Goal: Task Accomplishment & Management: Manage account settings

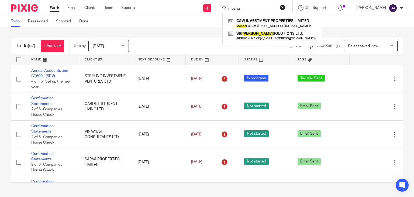
click at [234, 9] on div "mesha" at bounding box center [253, 8] width 63 height 7
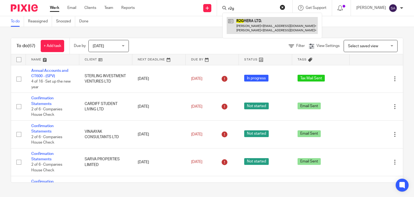
type input "r2g"
click at [261, 25] on link at bounding box center [272, 25] width 91 height 17
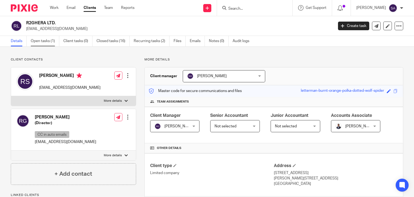
click at [48, 42] on link "Open tasks (1)" at bounding box center [45, 41] width 29 height 11
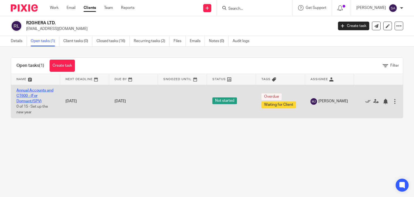
click at [37, 90] on link "Annual Accounts and CT600 - (For Dormant/SPV)" at bounding box center [34, 95] width 37 height 15
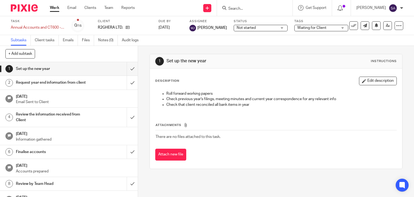
click at [309, 26] on span "Waiting for Client" at bounding box center [311, 28] width 29 height 4
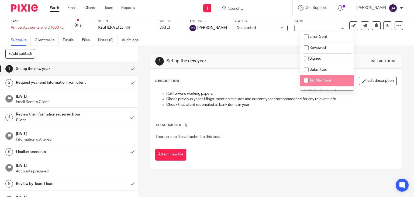
click at [322, 78] on li "Tax Mail Sent" at bounding box center [326, 80] width 53 height 11
checkbox input "true"
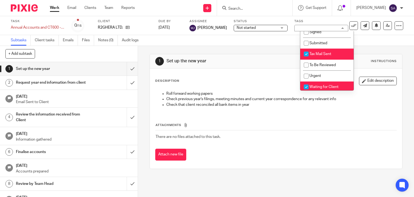
scroll to position [51, 0]
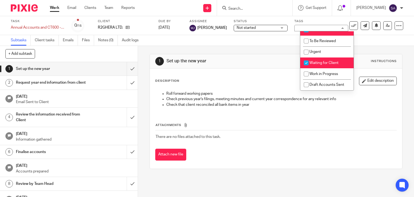
click at [321, 60] on li "Waiting for Client" at bounding box center [326, 62] width 53 height 11
checkbox input "false"
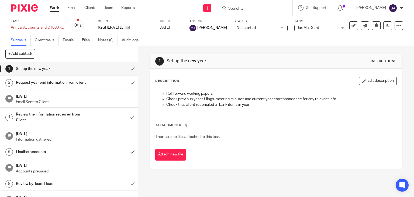
click at [250, 55] on div "1 Set up the new year Instructions" at bounding box center [276, 61] width 253 height 14
click at [383, 25] on link at bounding box center [387, 25] width 9 height 9
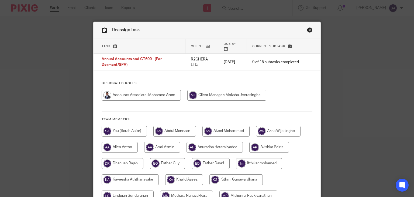
click at [125, 128] on input "radio" at bounding box center [124, 131] width 45 height 11
radio input "true"
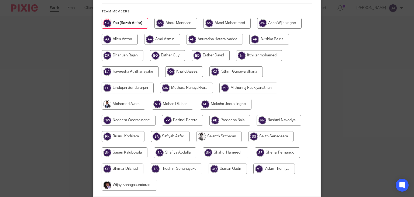
scroll to position [147, 0]
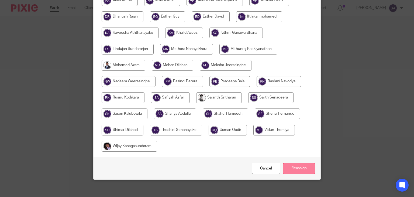
click at [307, 163] on input "Reassign" at bounding box center [299, 169] width 32 height 12
